Goal: Task Accomplishment & Management: Use online tool/utility

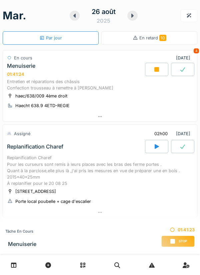
click at [103, 118] on div at bounding box center [100, 117] width 194 height 10
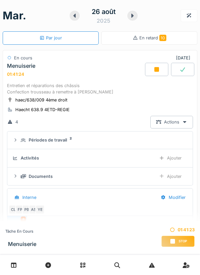
scroll to position [23, 0]
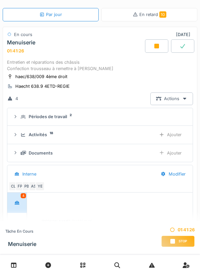
click at [173, 154] on div "Ajouter" at bounding box center [170, 153] width 34 height 12
click at [168, 153] on div "Ajouter" at bounding box center [170, 153] width 34 height 12
click at [168, 148] on div "Ajouter" at bounding box center [170, 153] width 34 height 12
click at [177, 153] on div "Ajouter" at bounding box center [170, 153] width 34 height 12
click at [48, 154] on div "Documents" at bounding box center [41, 153] width 24 height 6
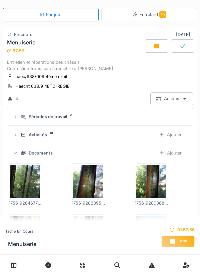
click at [87, 189] on img at bounding box center [88, 181] width 30 height 33
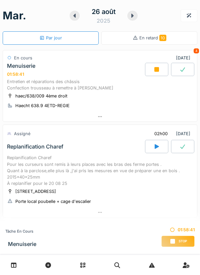
click at [95, 117] on div at bounding box center [100, 117] width 194 height 10
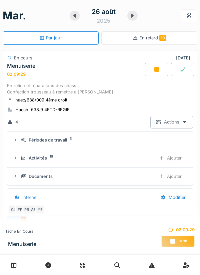
click at [174, 177] on div "Ajouter" at bounding box center [170, 176] width 34 height 12
click at [174, 178] on div "Ajouter" at bounding box center [170, 176] width 34 height 12
click at [169, 175] on div "Ajouter" at bounding box center [170, 176] width 34 height 12
click at [169, 177] on div "Ajouter" at bounding box center [170, 176] width 34 height 12
click at [173, 178] on div "Ajouter" at bounding box center [170, 176] width 34 height 12
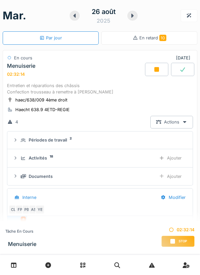
click at [174, 176] on div "Ajouter" at bounding box center [170, 176] width 34 height 12
click at [170, 179] on div "Ajouter" at bounding box center [170, 176] width 34 height 12
click at [173, 176] on div "Ajouter" at bounding box center [170, 176] width 34 height 12
click at [175, 174] on div "Ajouter" at bounding box center [170, 176] width 34 height 12
click at [173, 174] on div "Ajouter" at bounding box center [170, 176] width 34 height 12
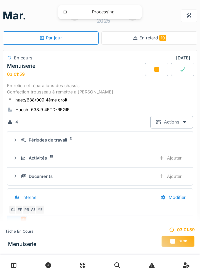
click at [169, 176] on div "Ajouter" at bounding box center [170, 176] width 34 height 12
click at [177, 174] on div "Ajouter" at bounding box center [170, 176] width 34 height 12
click at [169, 176] on div "Ajouter" at bounding box center [170, 176] width 34 height 12
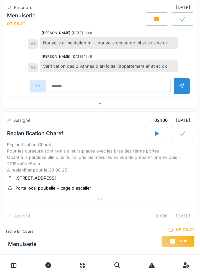
scroll to position [261, 0]
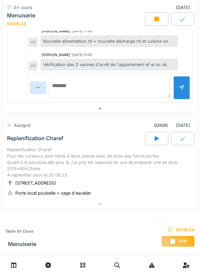
click at [76, 84] on textarea at bounding box center [110, 86] width 122 height 21
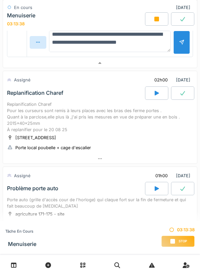
scroll to position [312, 0]
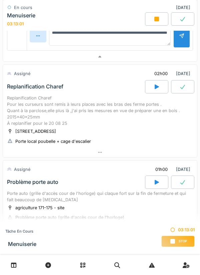
click at [143, 125] on div "Replanification Charef Pour les curseurs sont remis à leurs places avec les bra…" at bounding box center [100, 111] width 186 height 32
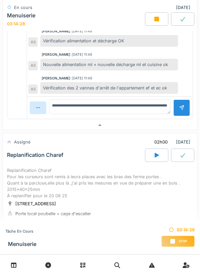
scroll to position [232, 0]
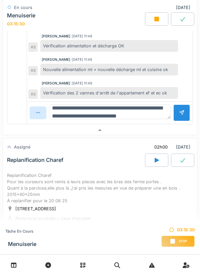
click at [102, 113] on textarea "**********" at bounding box center [110, 111] width 122 height 15
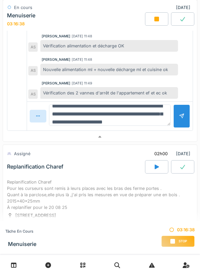
scroll to position [16, 0]
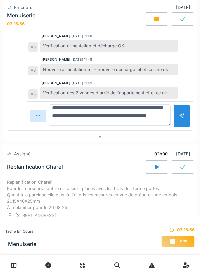
type textarea "**********"
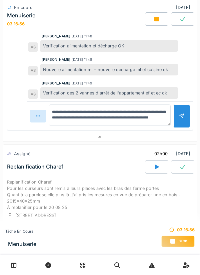
click at [183, 117] on div at bounding box center [181, 116] width 5 height 6
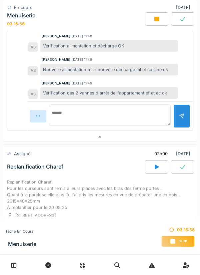
scroll to position [0, 0]
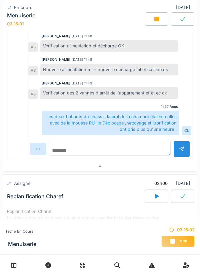
click at [80, 151] on textarea at bounding box center [110, 148] width 122 height 15
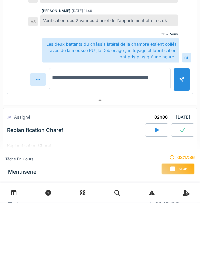
type textarea "**********"
click at [179, 153] on div at bounding box center [181, 152] width 5 height 6
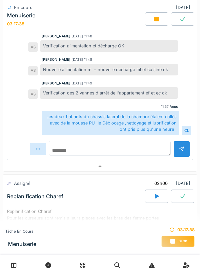
click at [76, 148] on textarea at bounding box center [110, 148] width 122 height 15
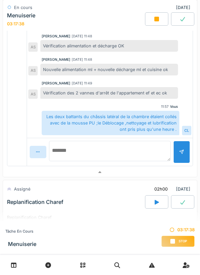
scroll to position [15, 0]
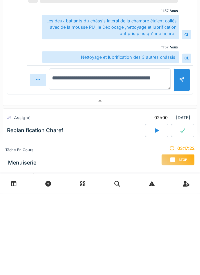
type textarea "**********"
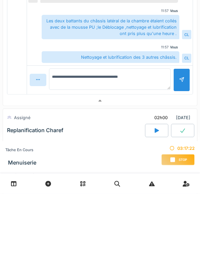
click at [182, 160] on div at bounding box center [181, 161] width 5 height 6
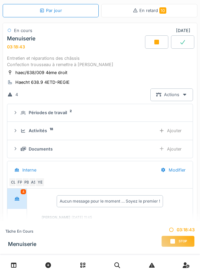
scroll to position [26, 0]
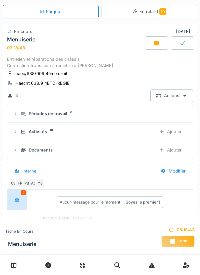
click at [172, 150] on div "Ajouter" at bounding box center [170, 150] width 34 height 12
click at [48, 149] on div "Documents" at bounding box center [41, 150] width 24 height 6
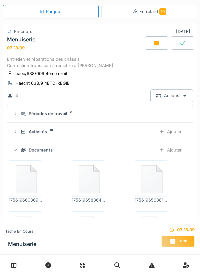
click at [34, 176] on img at bounding box center [25, 178] width 30 height 33
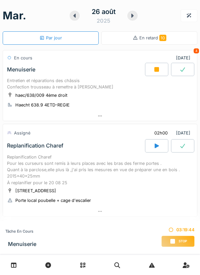
click at [181, 241] on span "Stop" at bounding box center [183, 241] width 8 height 5
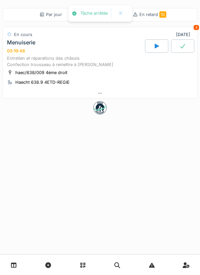
click at [101, 92] on icon at bounding box center [99, 93] width 5 height 4
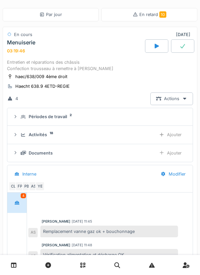
scroll to position [31, 0]
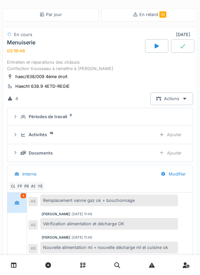
click at [50, 152] on div "Documents" at bounding box center [41, 153] width 24 height 6
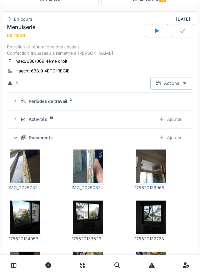
scroll to position [0, 0]
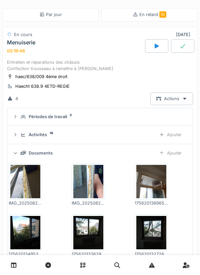
click at [38, 135] on div "Activités" at bounding box center [38, 134] width 18 height 6
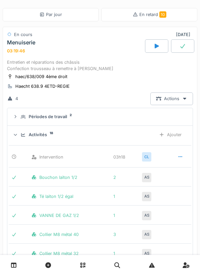
click at [166, 134] on div "Ajouter" at bounding box center [170, 134] width 34 height 12
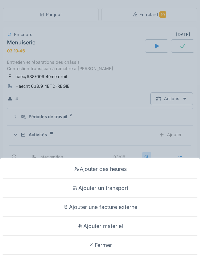
click at [120, 190] on div "Ajouter un transport" at bounding box center [100, 187] width 197 height 19
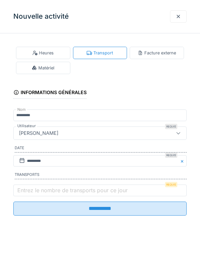
click at [24, 192] on label "Entrez le nombre de transports pour ce jour" at bounding box center [72, 190] width 113 height 8
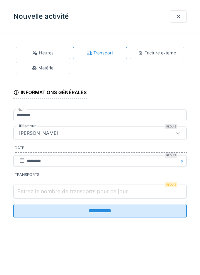
click at [24, 192] on input "Entrez le nombre de transports pour ce jour" at bounding box center [99, 191] width 173 height 14
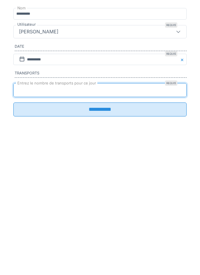
type input "*"
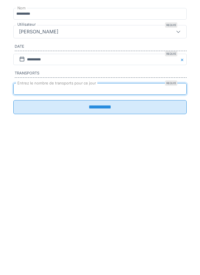
click at [101, 212] on input "**********" at bounding box center [99, 208] width 173 height 14
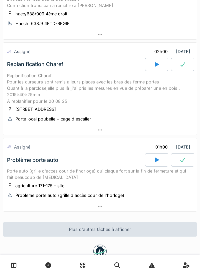
scroll to position [100, 0]
